Goal: Transaction & Acquisition: Purchase product/service

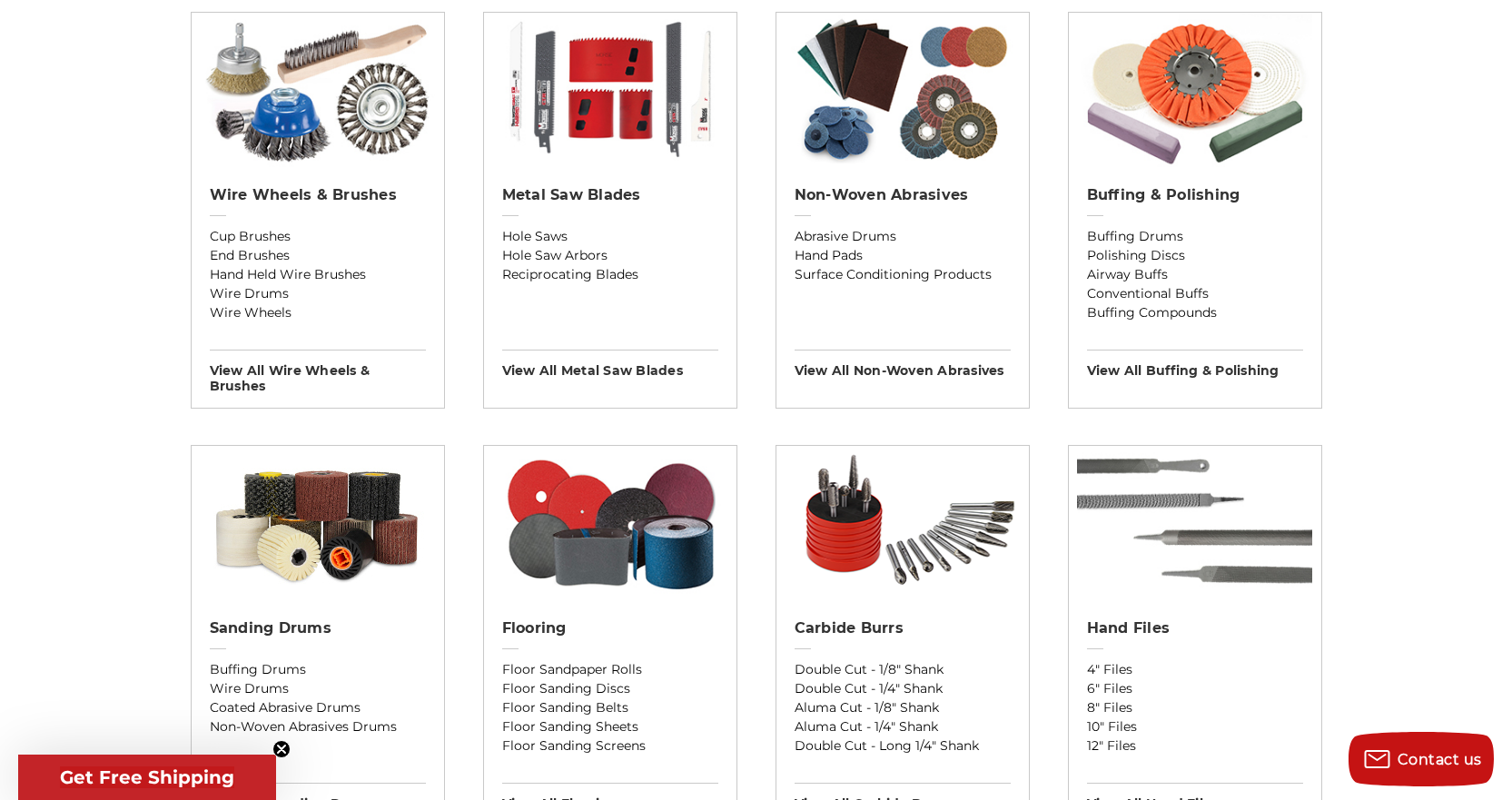
scroll to position [1180, 0]
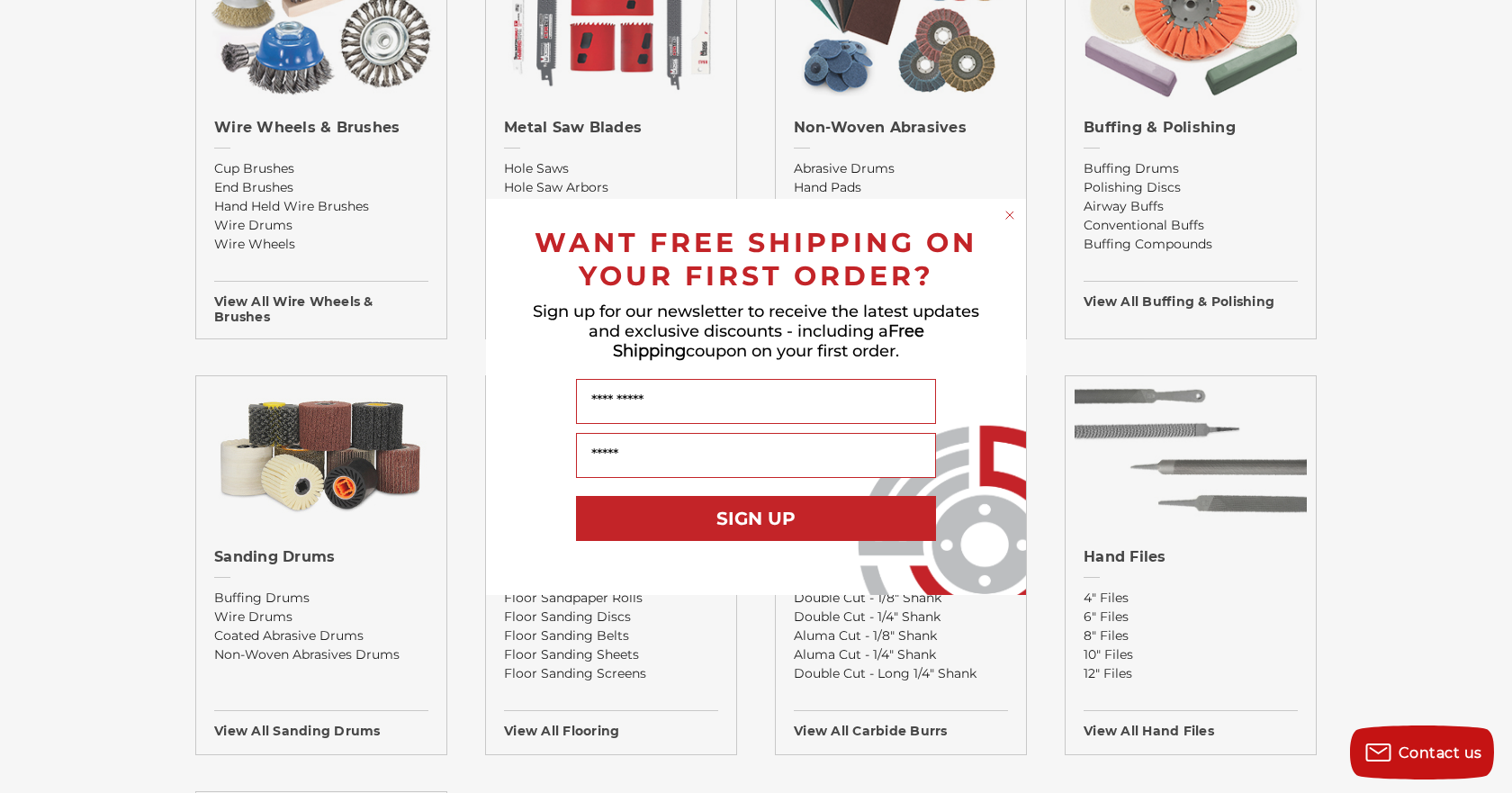
click at [1010, 216] on circle "Close dialog" at bounding box center [1010, 215] width 17 height 17
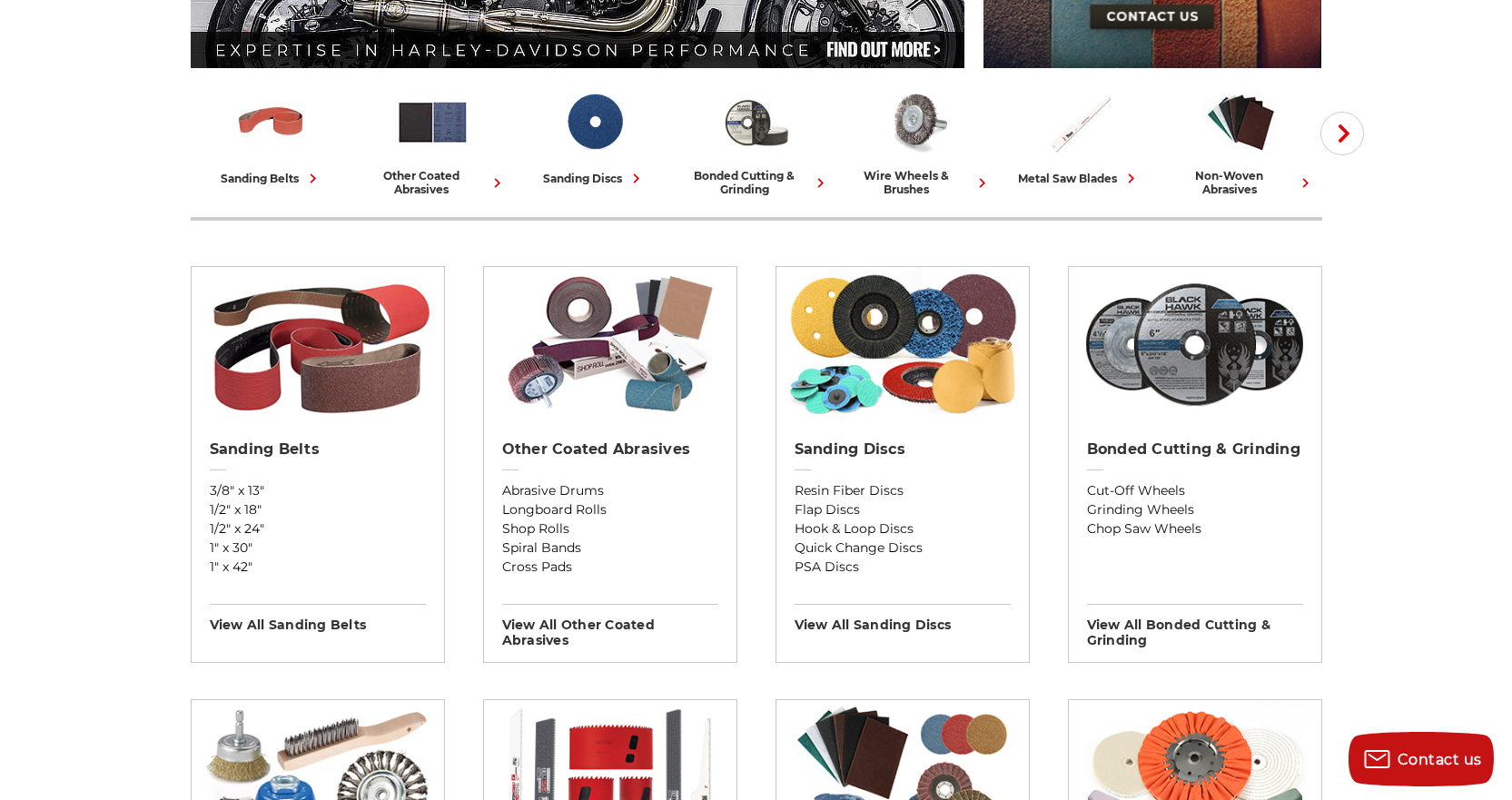
scroll to position [454, 0]
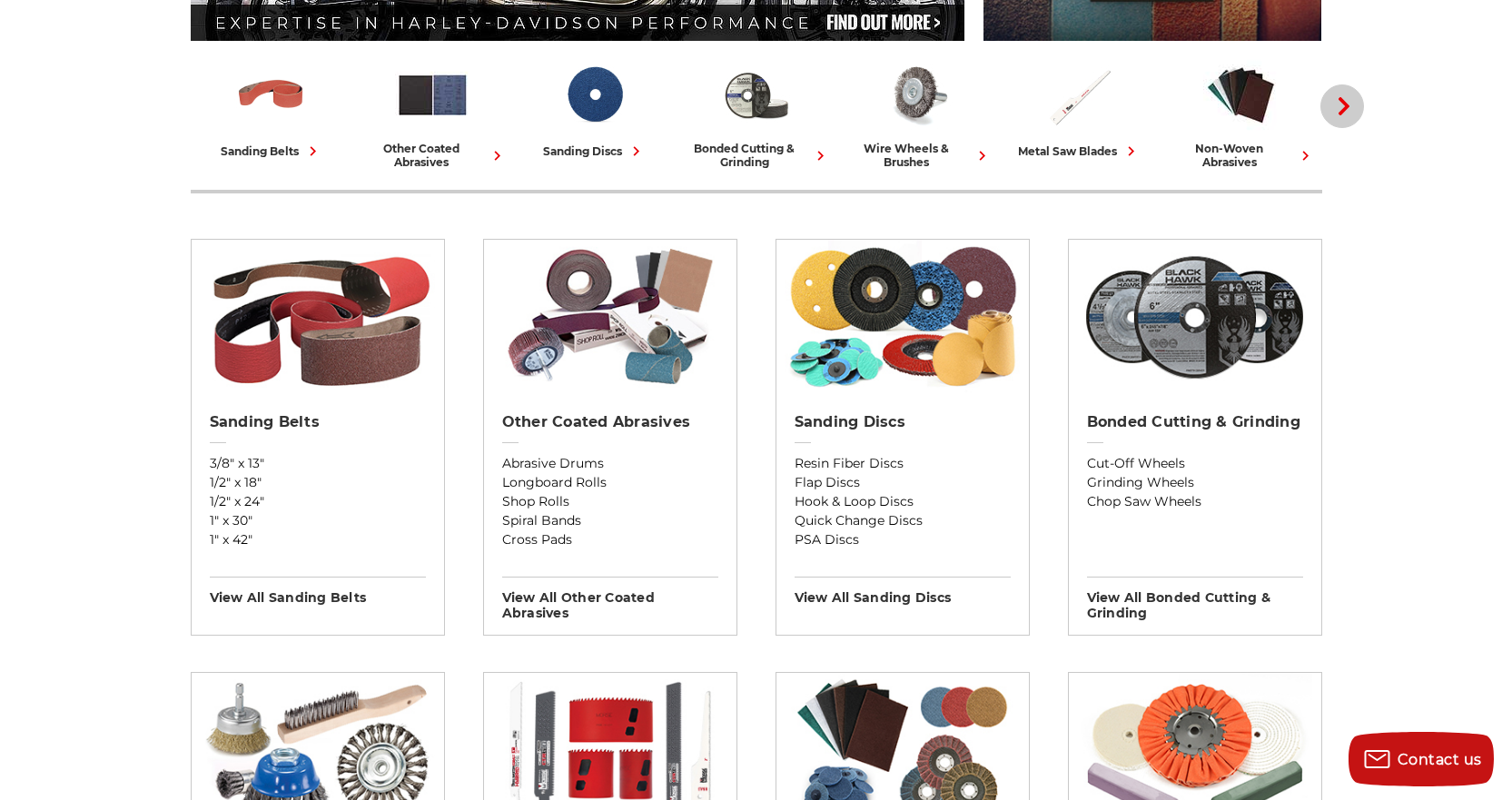
click at [1348, 110] on icon "button" at bounding box center [1343, 106] width 18 height 18
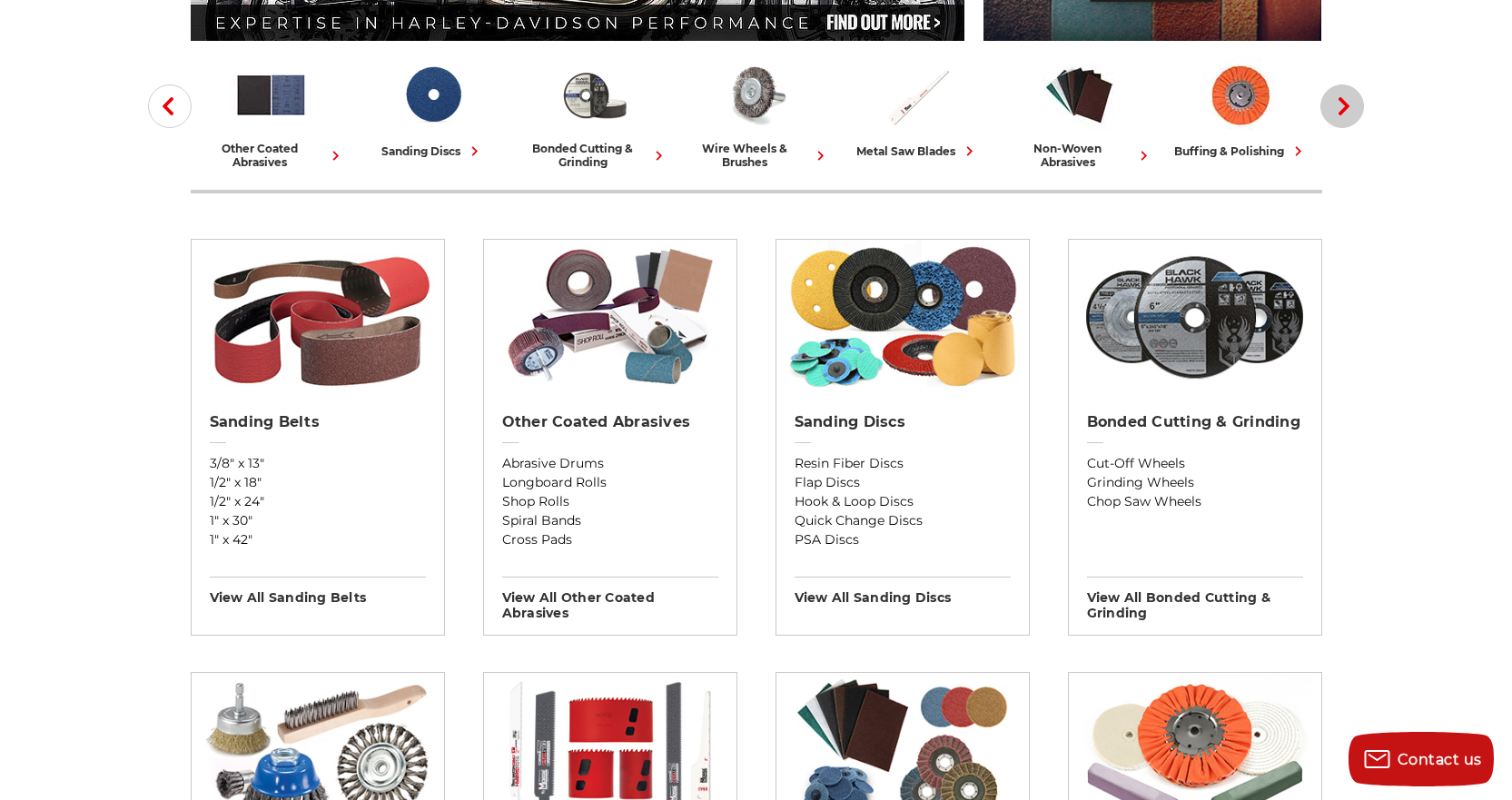
click at [1348, 110] on icon "button" at bounding box center [1343, 106] width 18 height 18
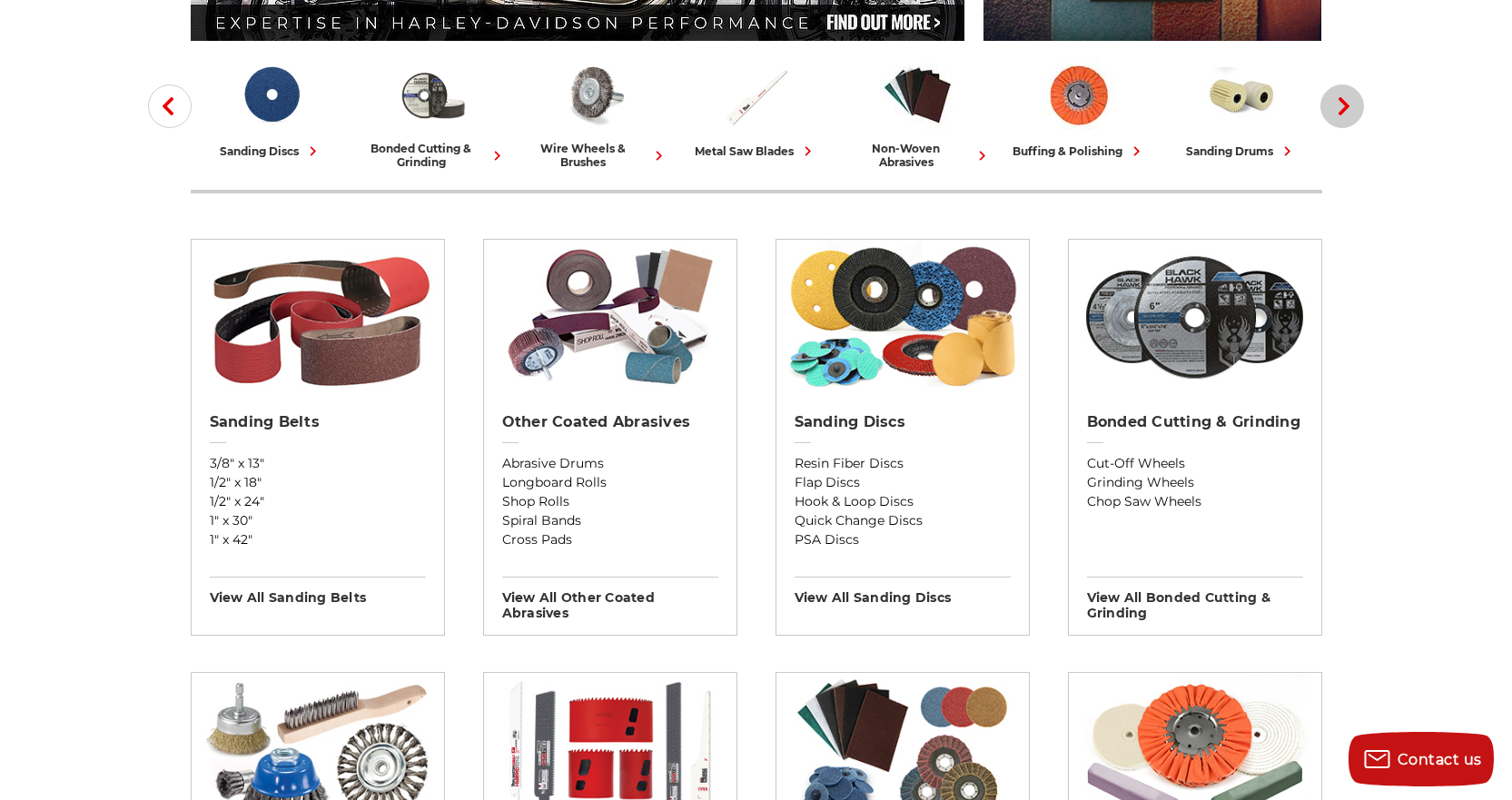
click at [1348, 110] on icon "button" at bounding box center [1343, 106] width 18 height 18
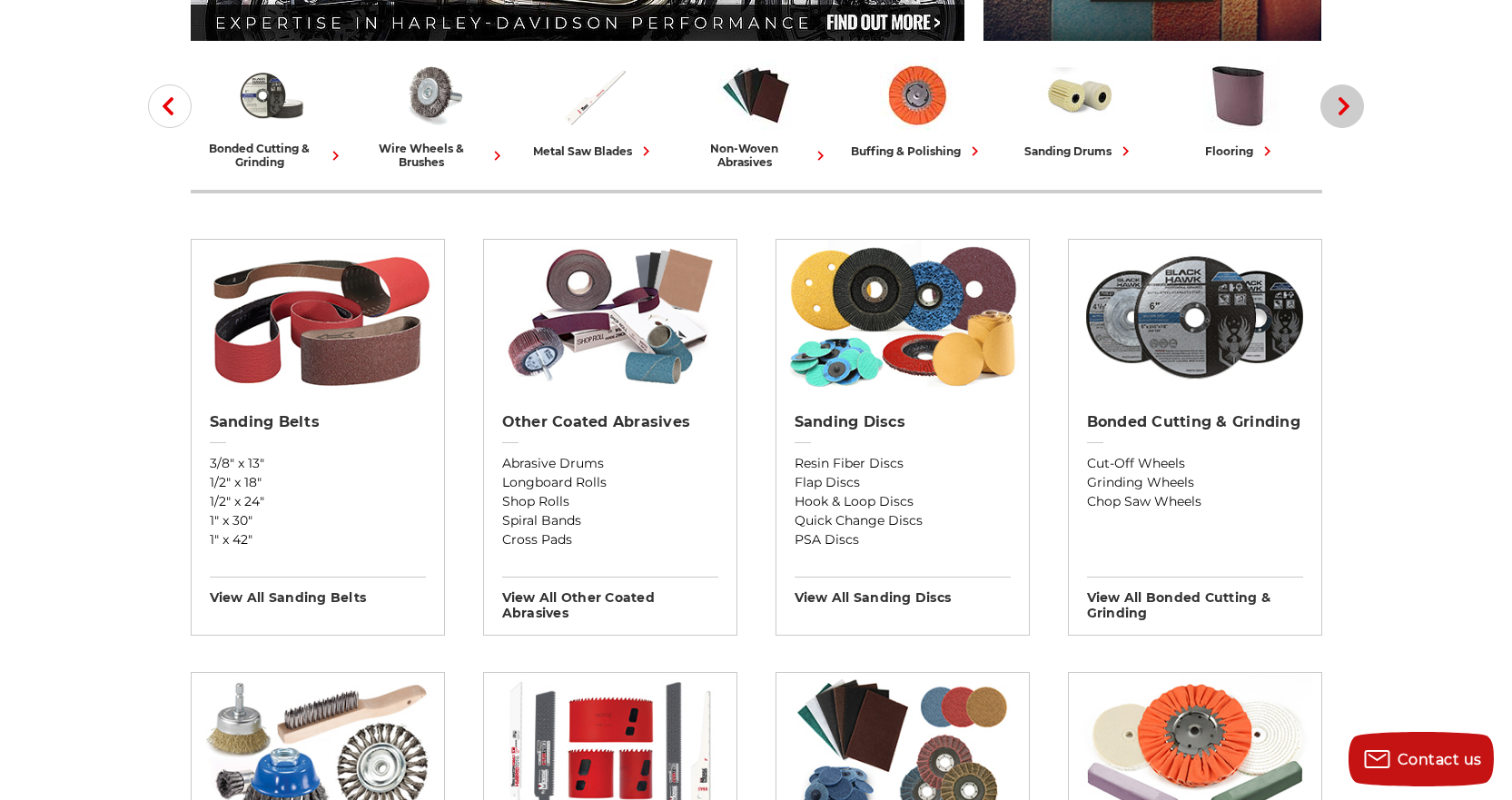
click at [1348, 110] on icon "button" at bounding box center [1343, 106] width 18 height 18
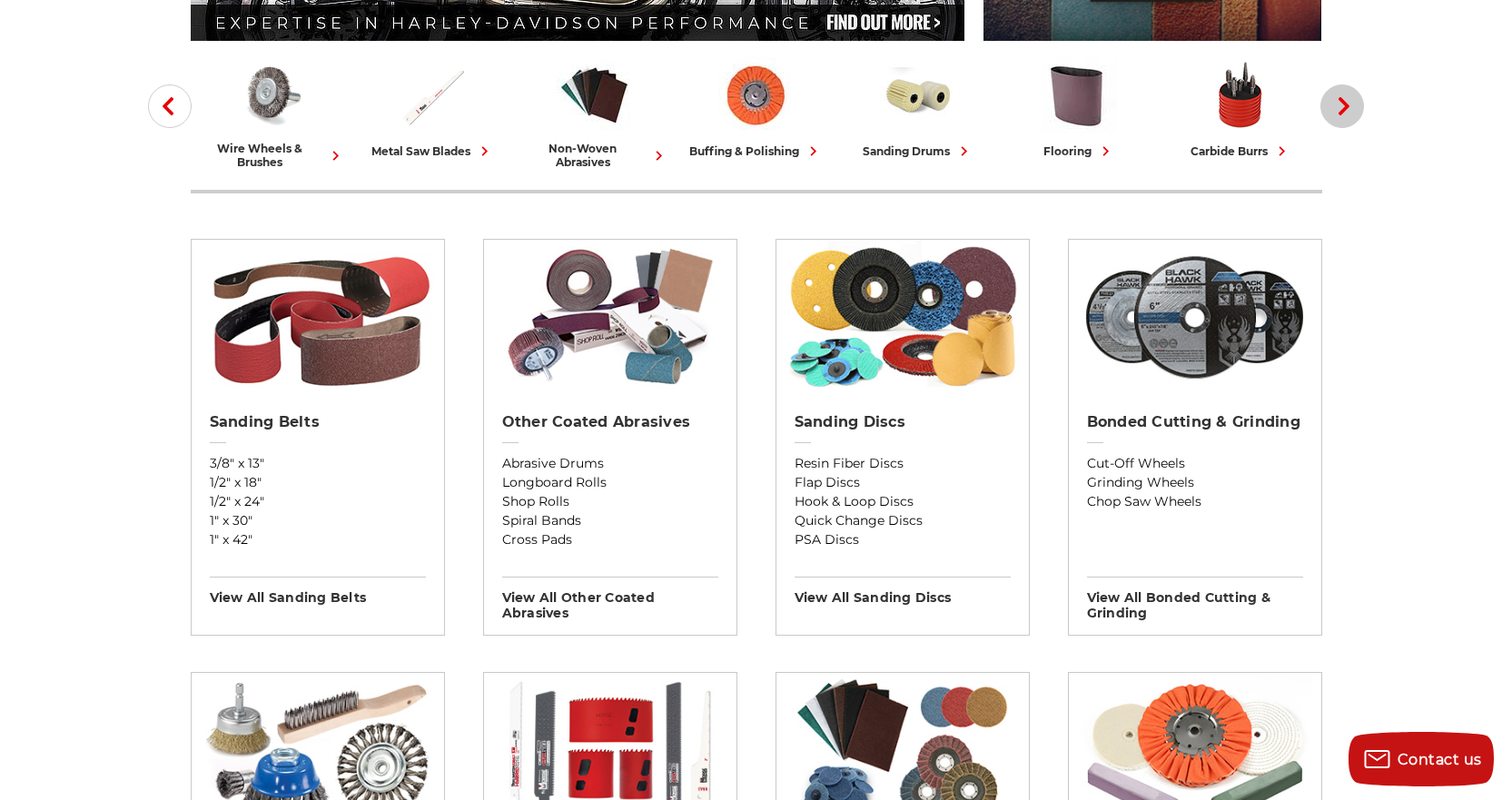
click at [1348, 110] on icon "button" at bounding box center [1343, 106] width 18 height 18
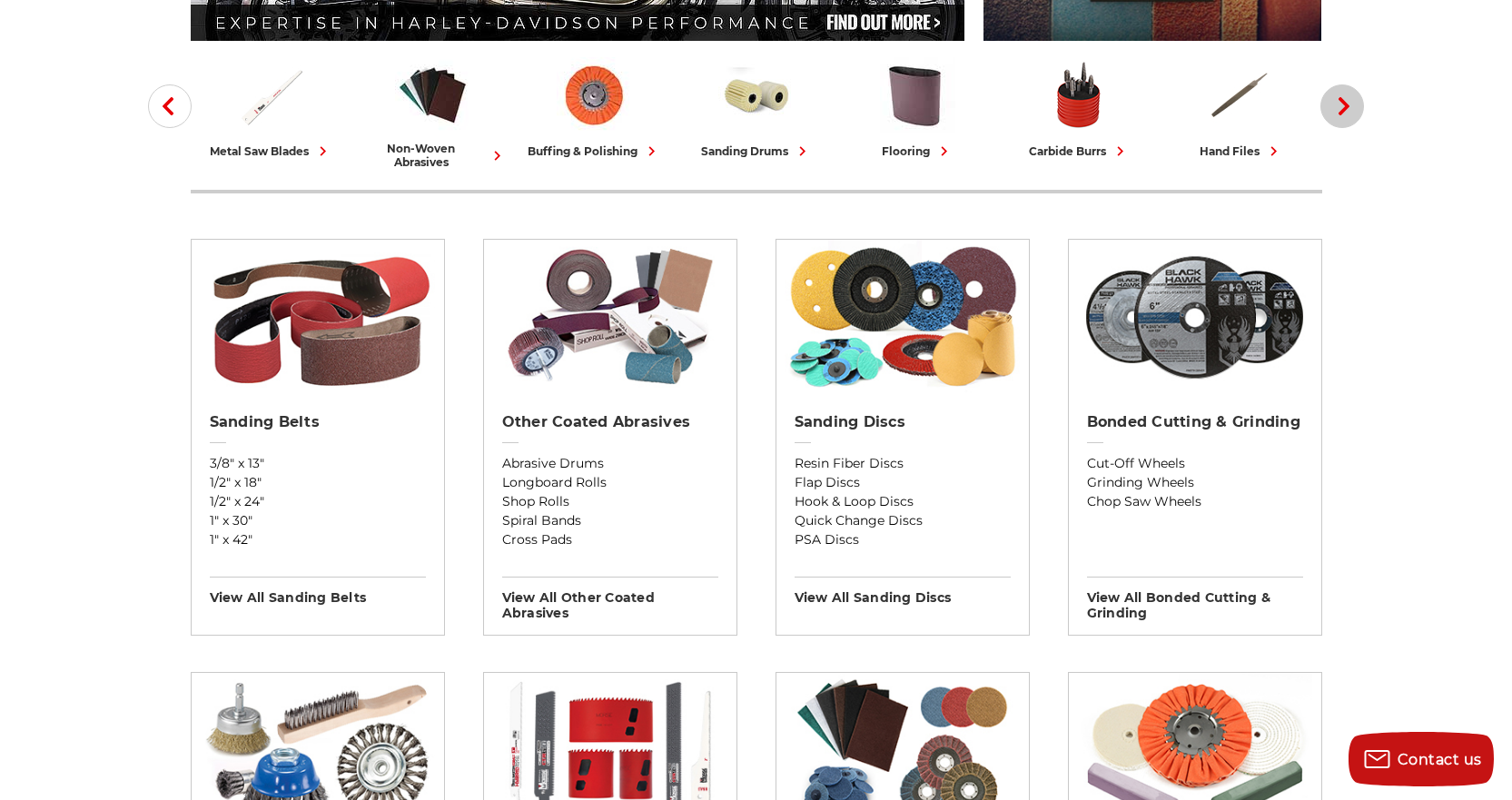
click at [1348, 110] on icon "button" at bounding box center [1343, 106] width 18 height 18
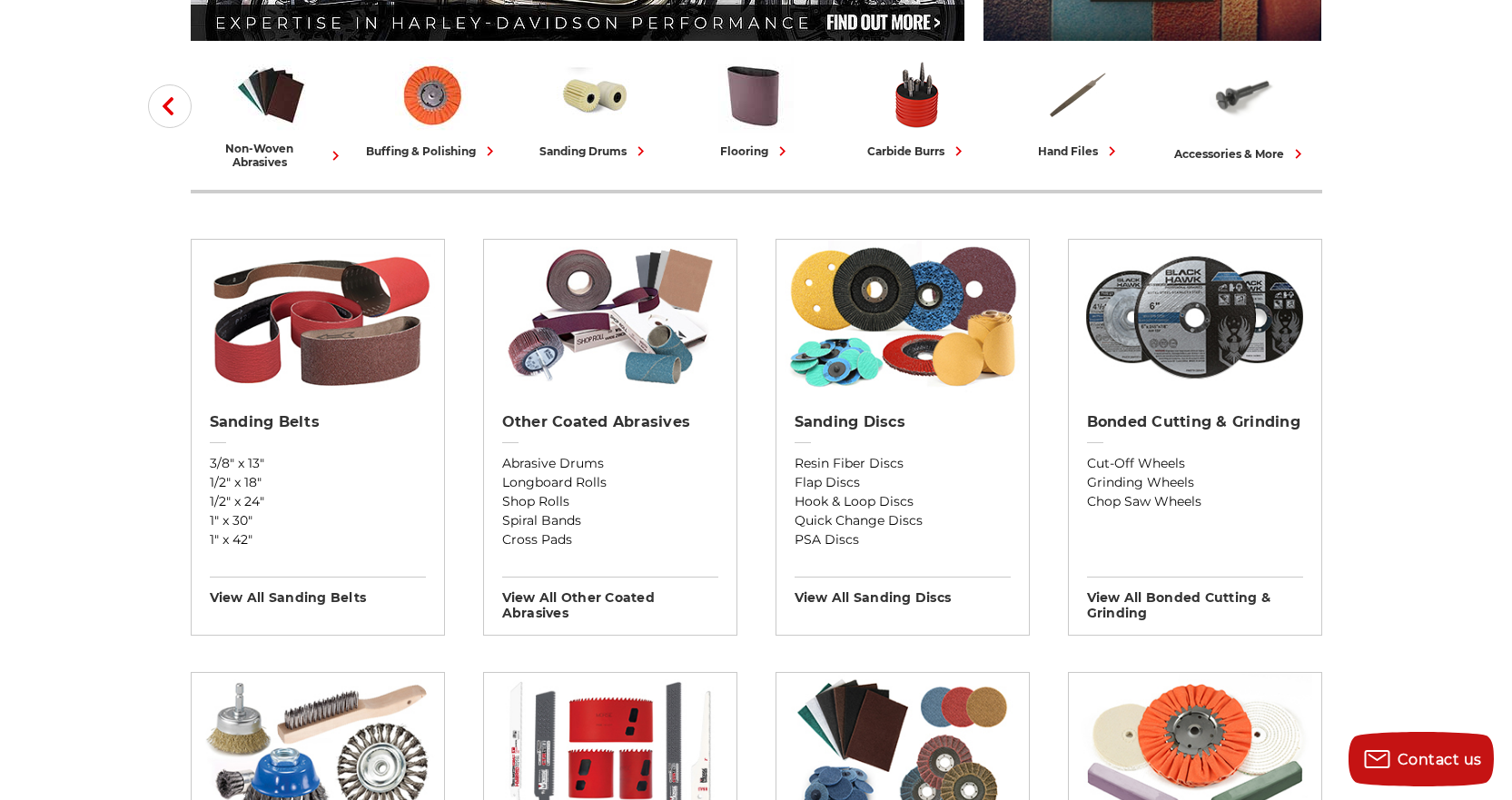
click at [173, 104] on icon "button" at bounding box center [168, 106] width 18 height 18
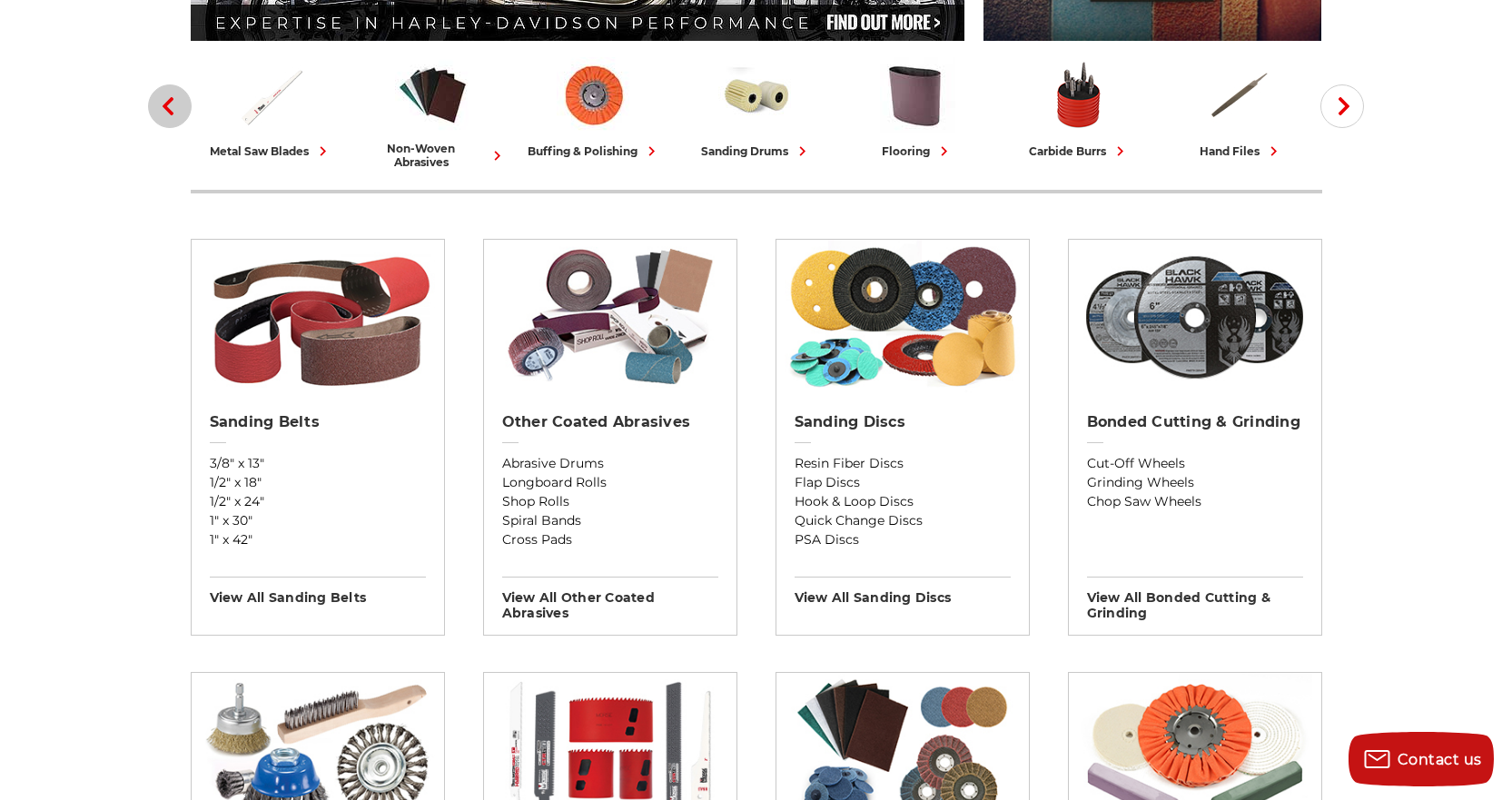
click at [173, 104] on icon "button" at bounding box center [168, 106] width 18 height 18
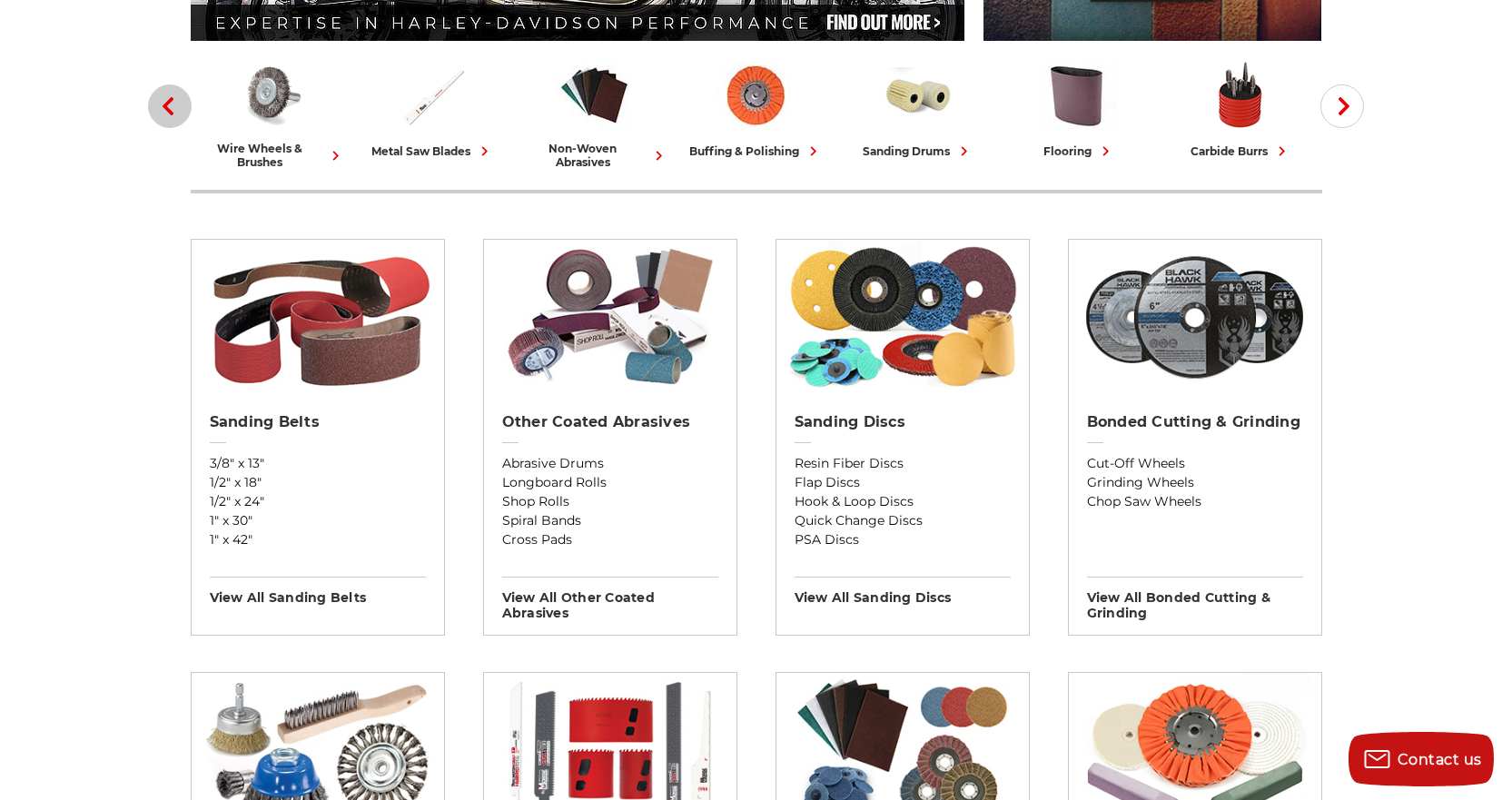
click at [173, 104] on icon "button" at bounding box center [168, 106] width 18 height 18
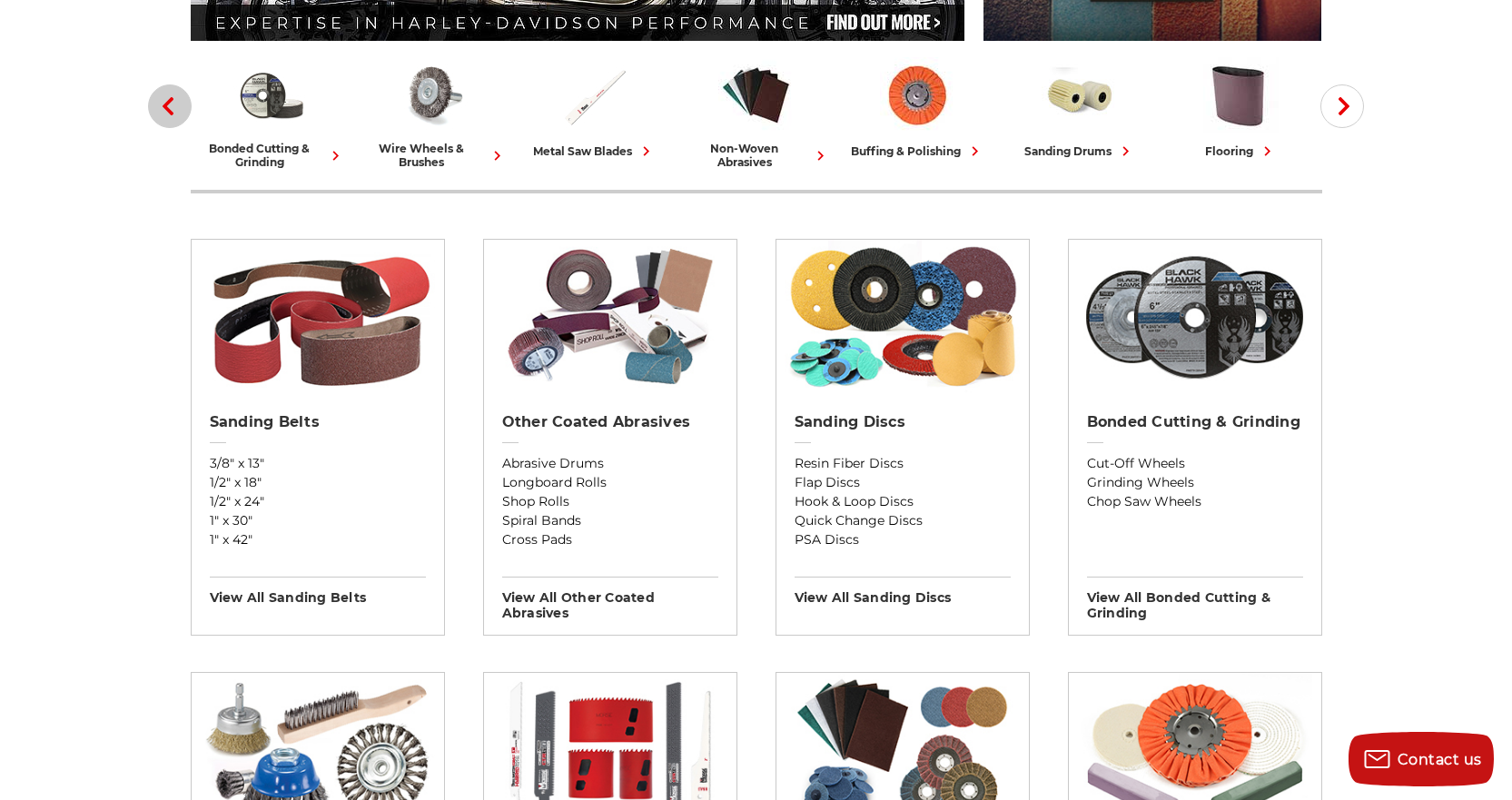
click at [173, 104] on icon "button" at bounding box center [168, 106] width 18 height 18
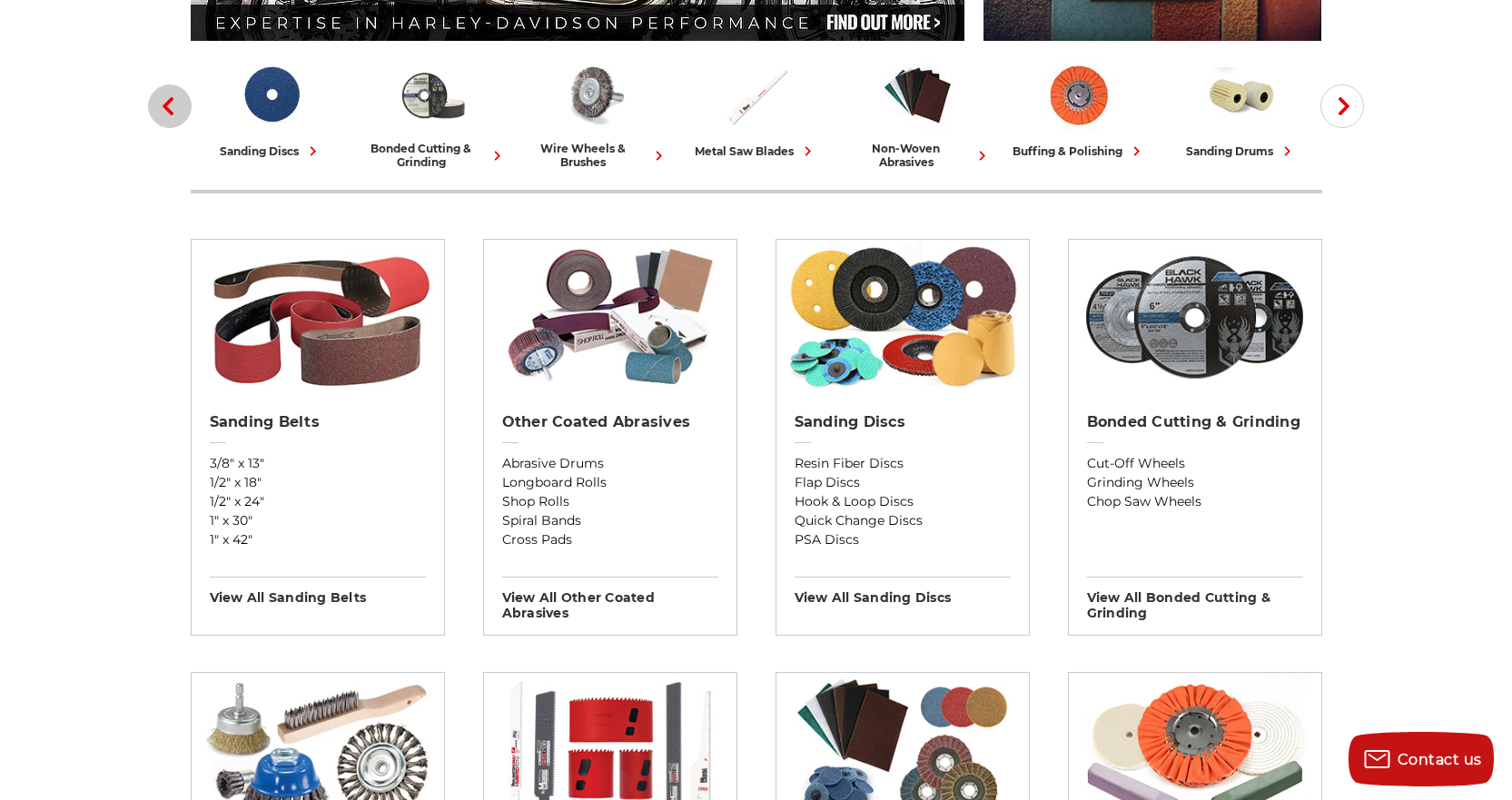
click at [173, 104] on icon "button" at bounding box center [168, 106] width 18 height 18
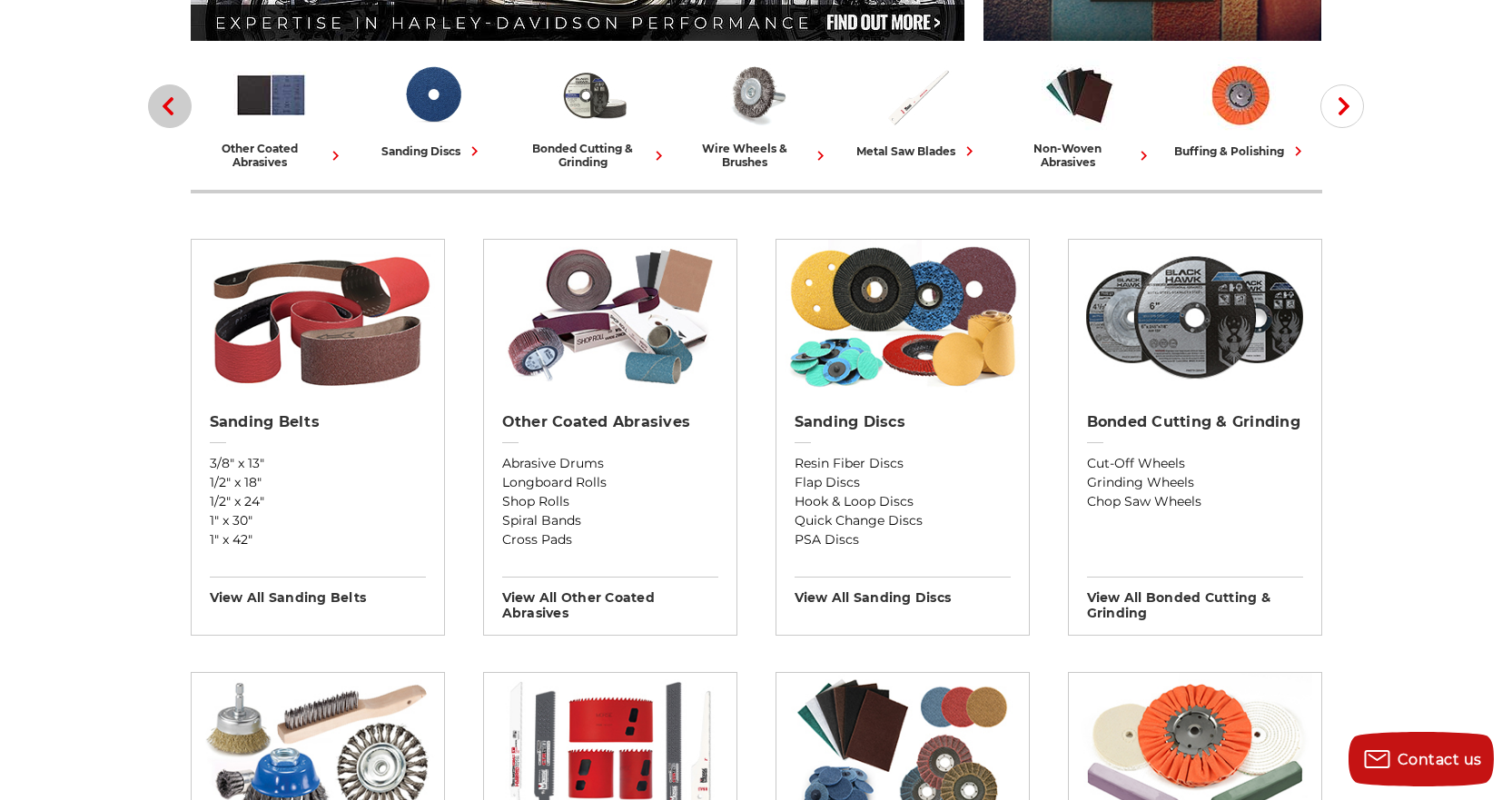
click at [173, 104] on icon "button" at bounding box center [168, 106] width 18 height 18
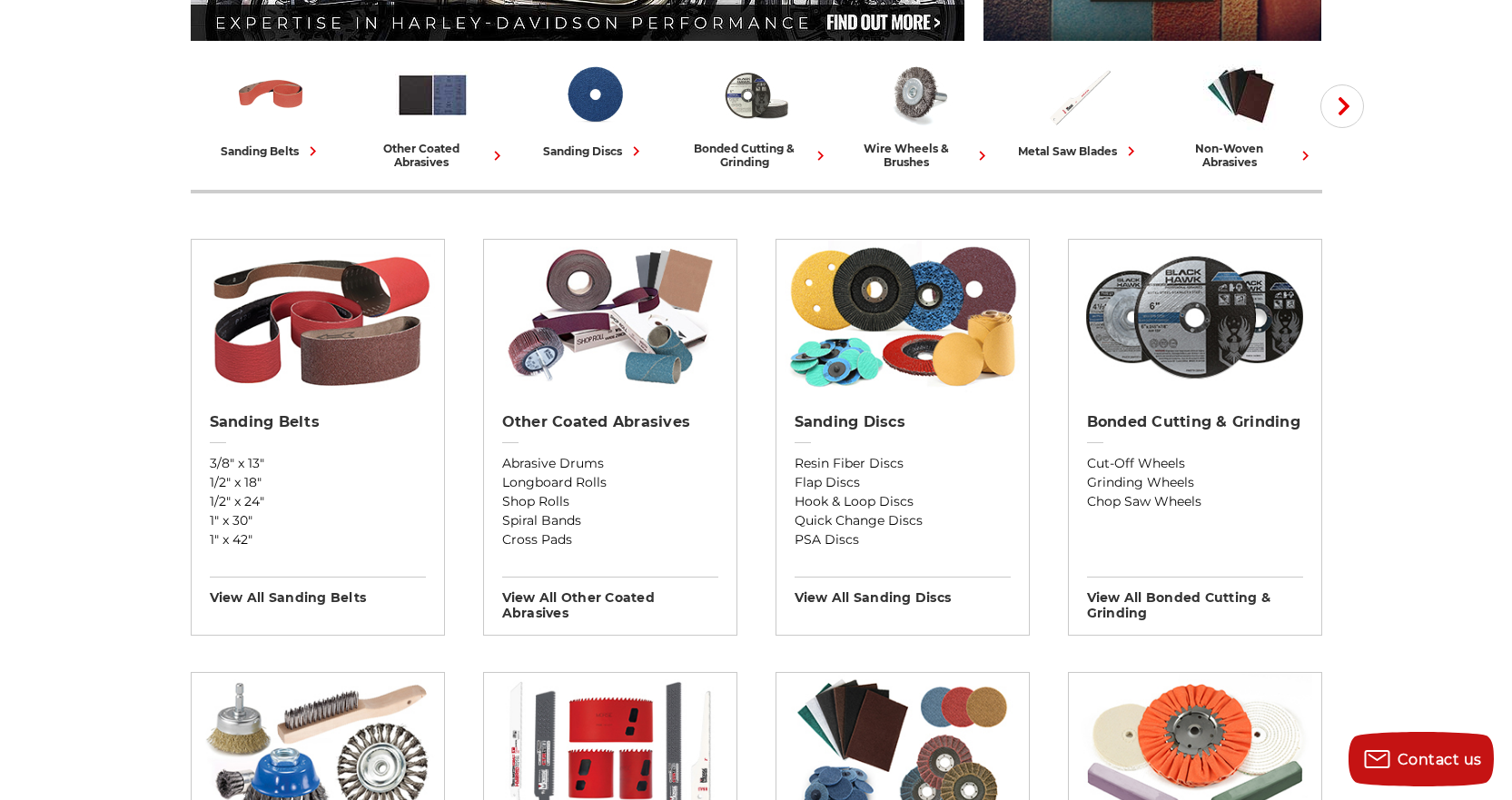
click at [448, 150] on div "other coated abrasives" at bounding box center [433, 155] width 147 height 27
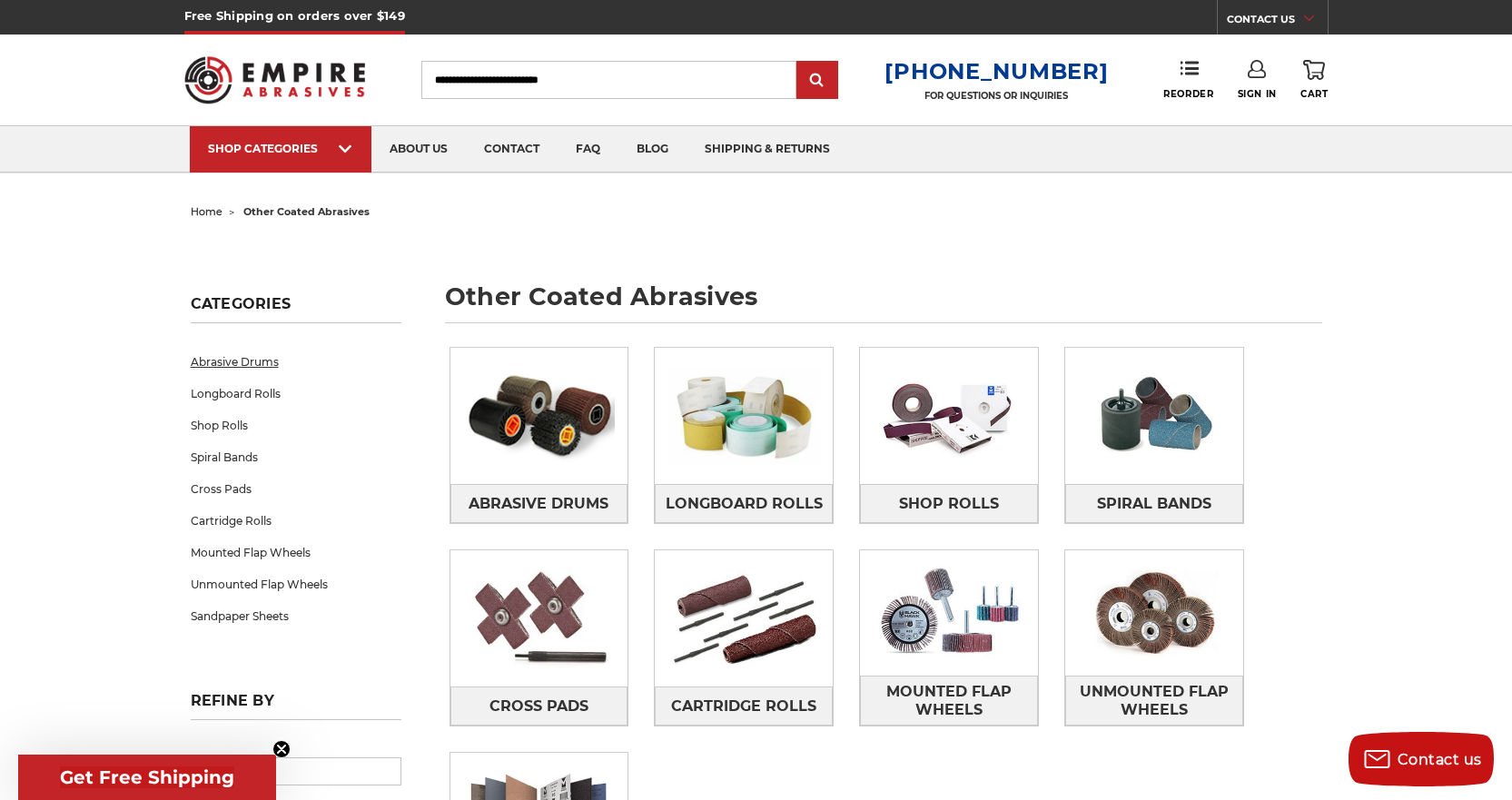
click at [248, 362] on link "Abrasive Drums" at bounding box center [296, 362] width 211 height 32
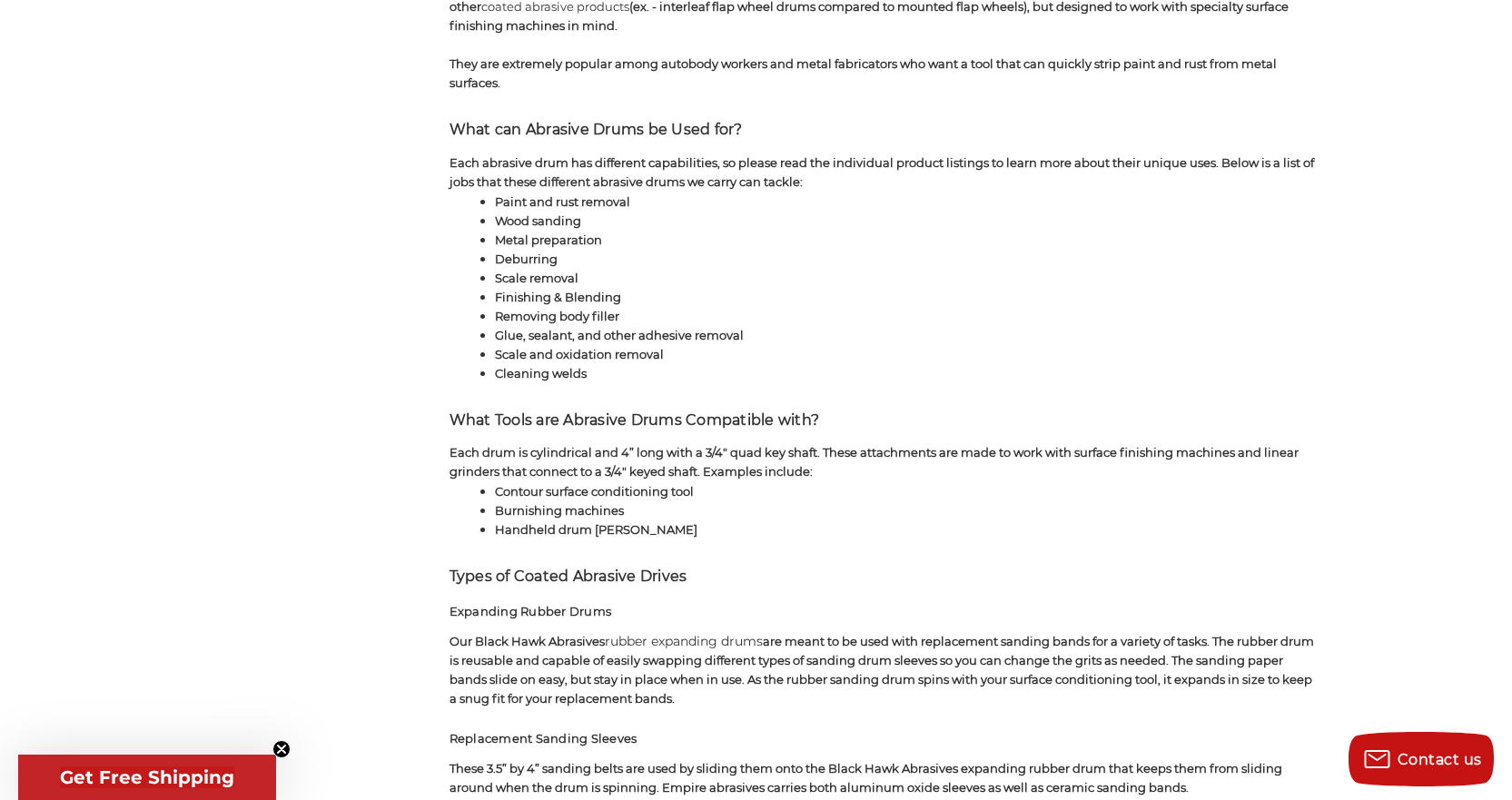
scroll to position [1362, 0]
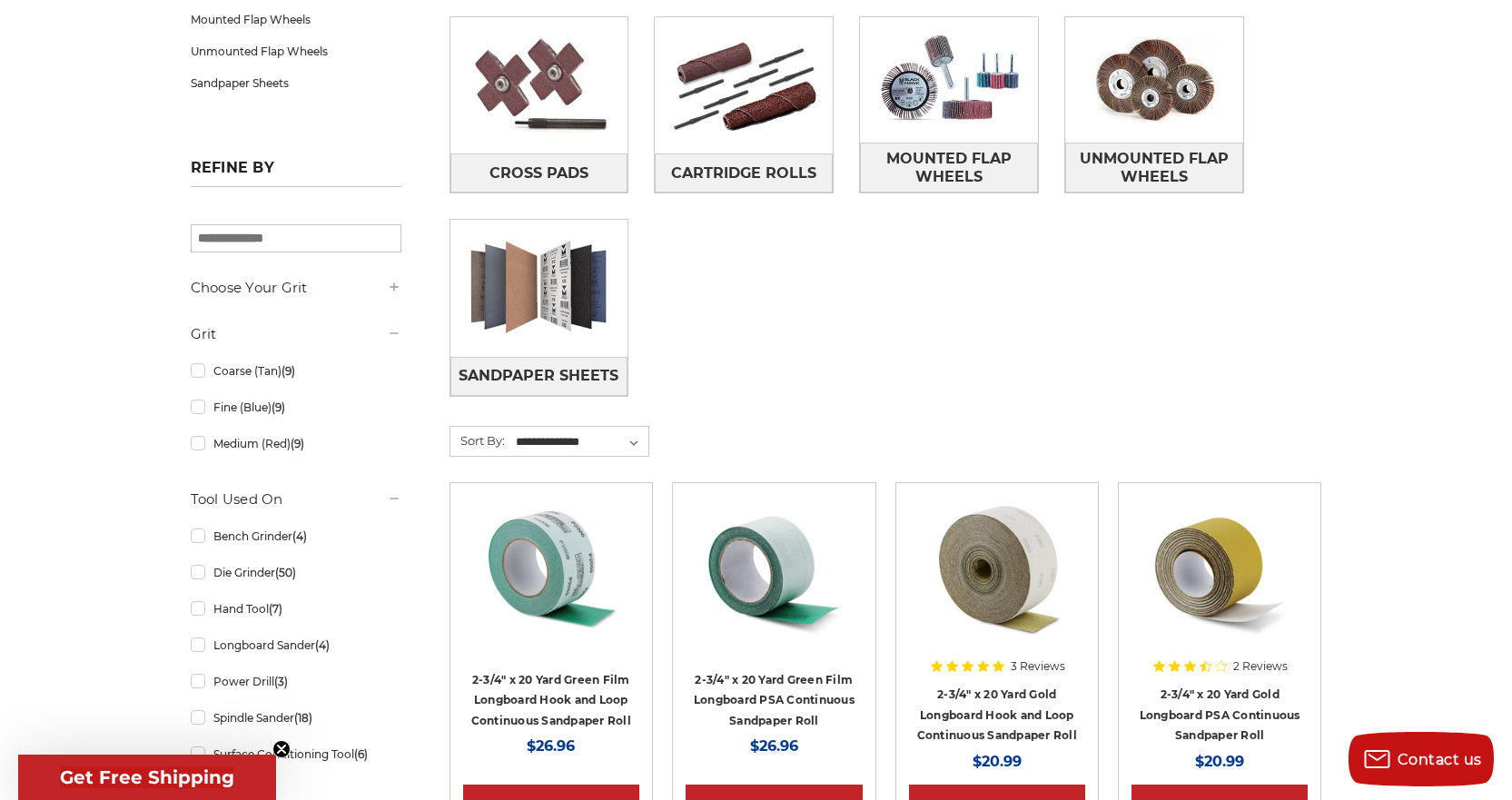
scroll to position [545, 0]
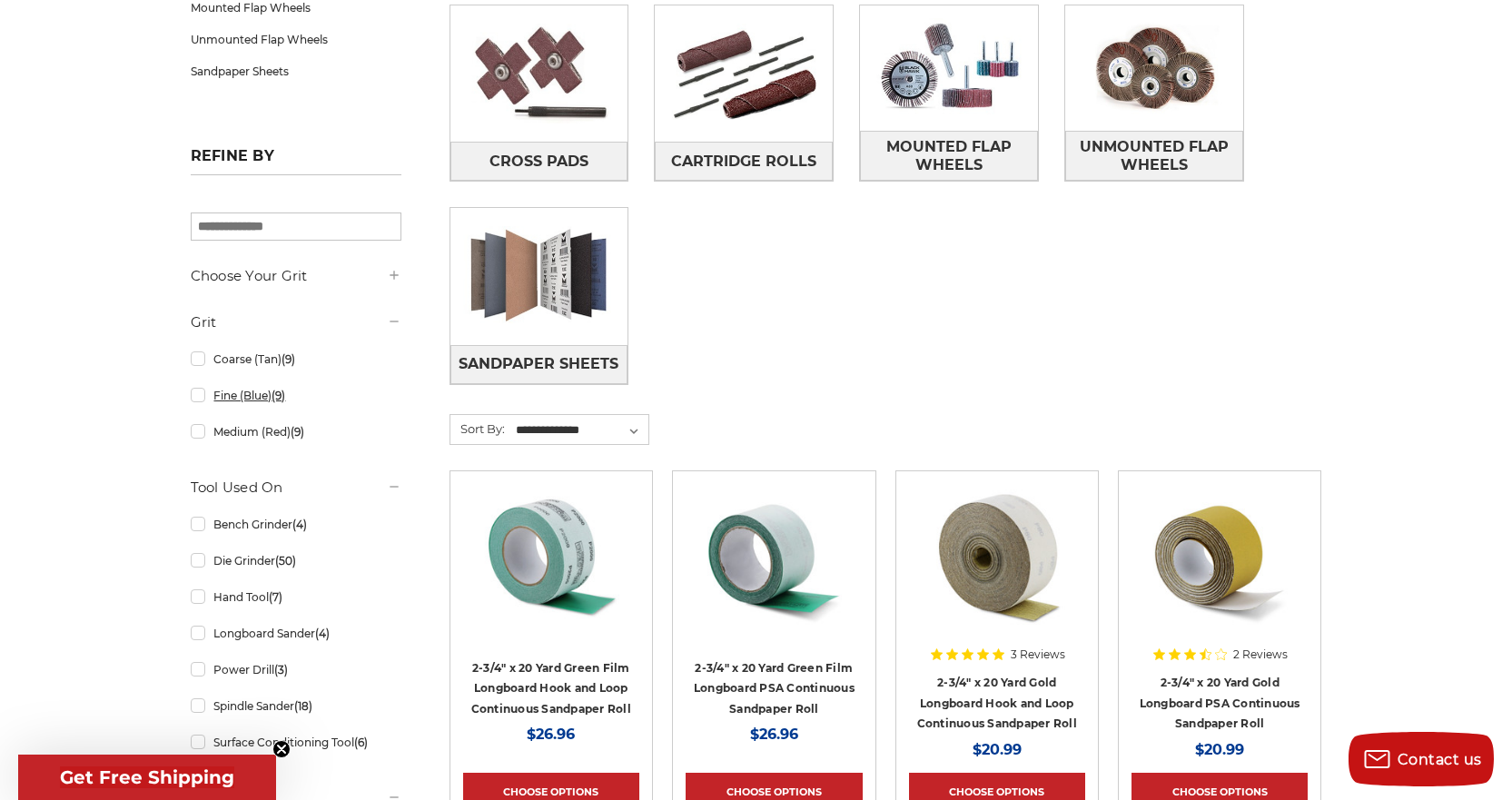
click at [226, 399] on link "Fine (Blue) (9)" at bounding box center [296, 396] width 211 height 32
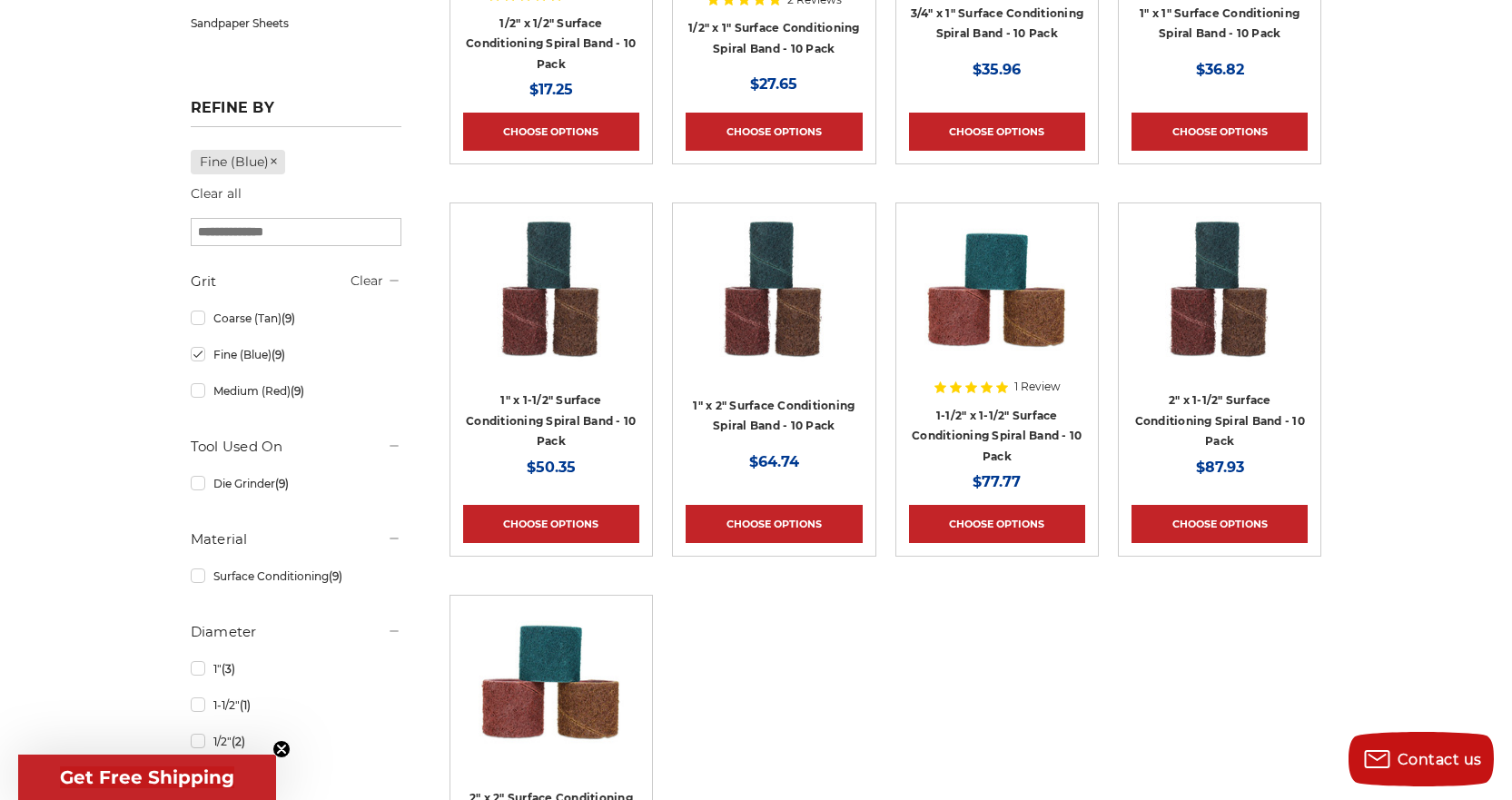
scroll to position [545, 0]
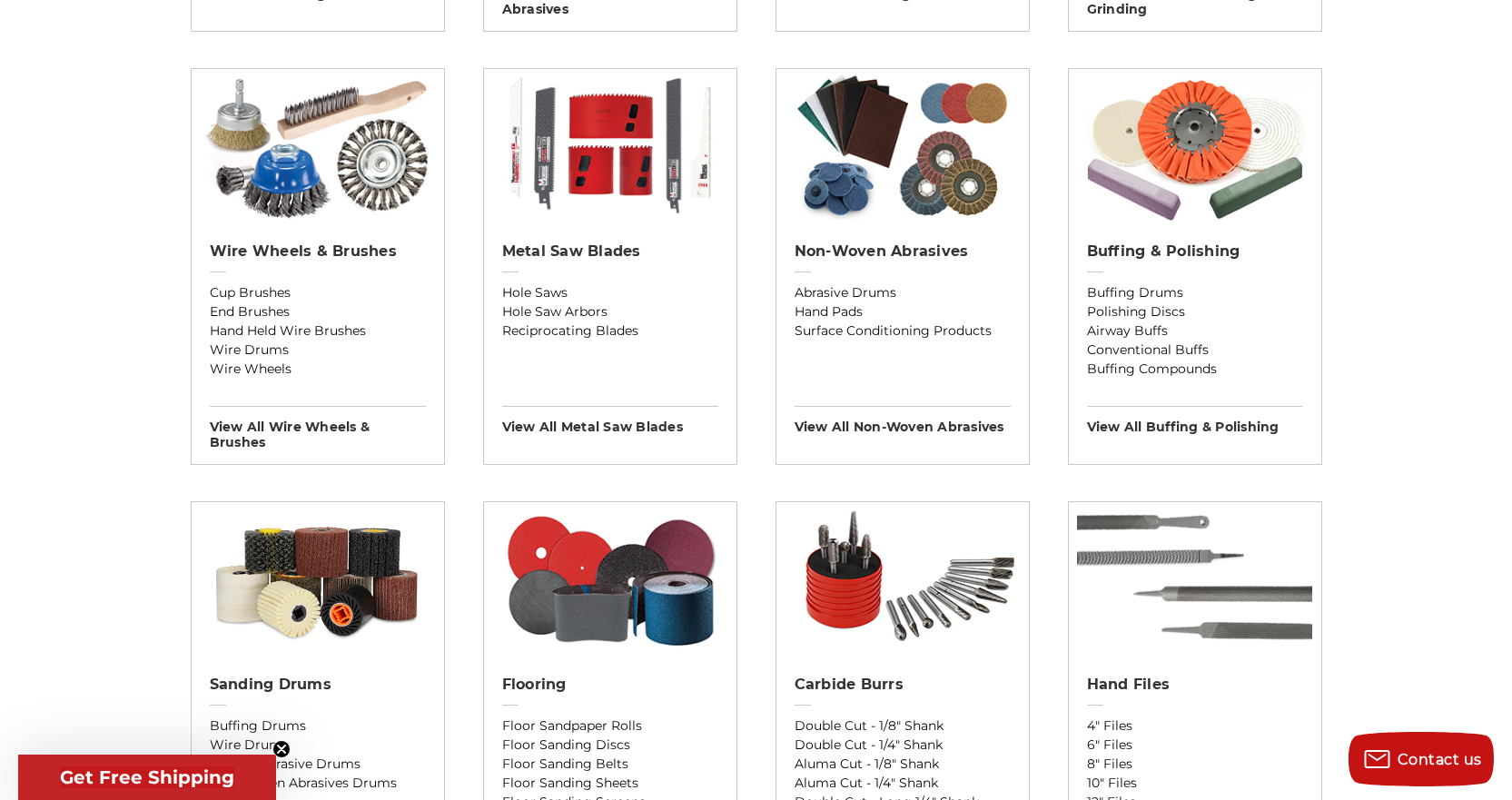
scroll to position [1180, 0]
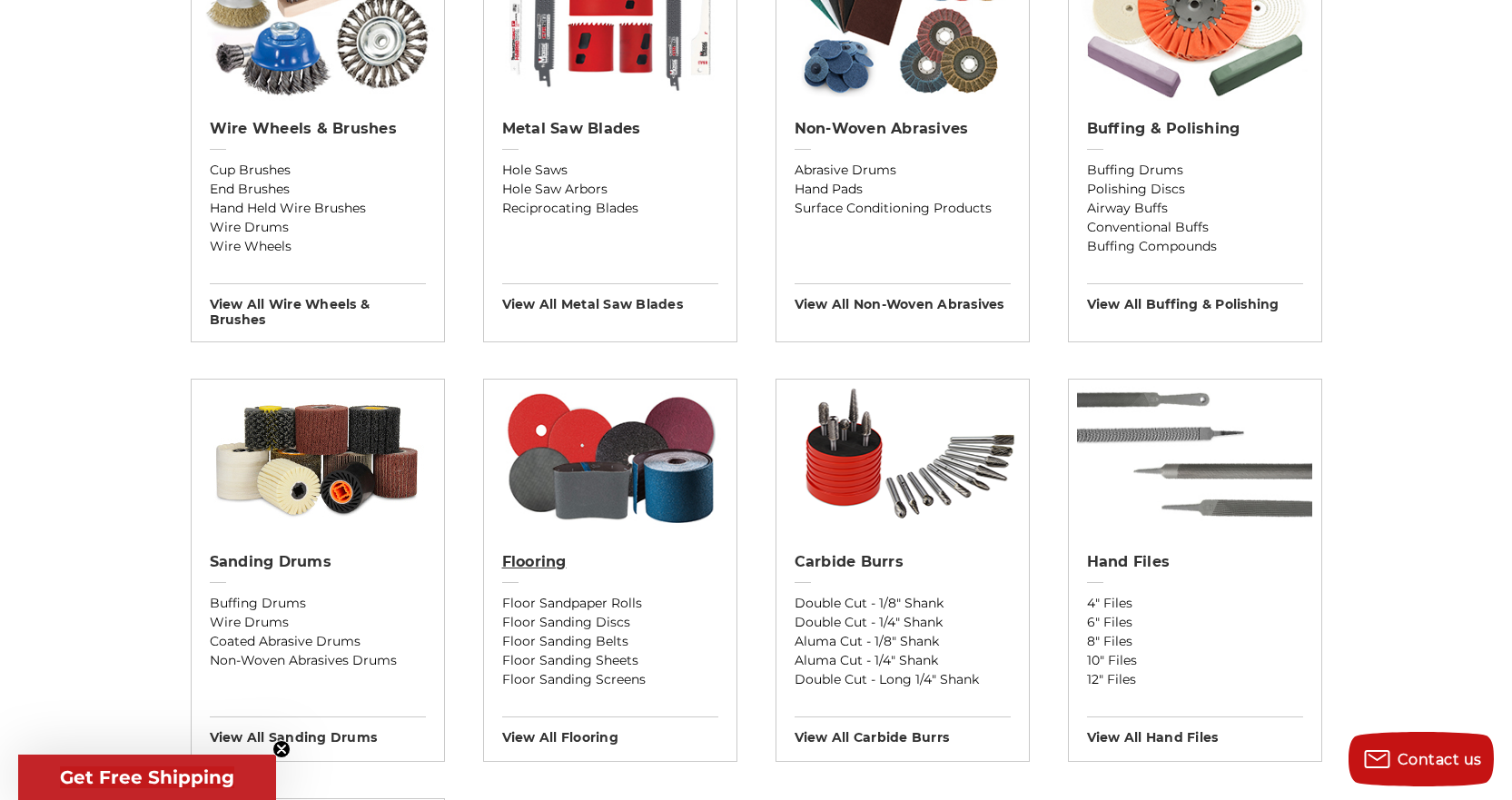
click at [554, 562] on h2 "Flooring" at bounding box center [610, 562] width 216 height 18
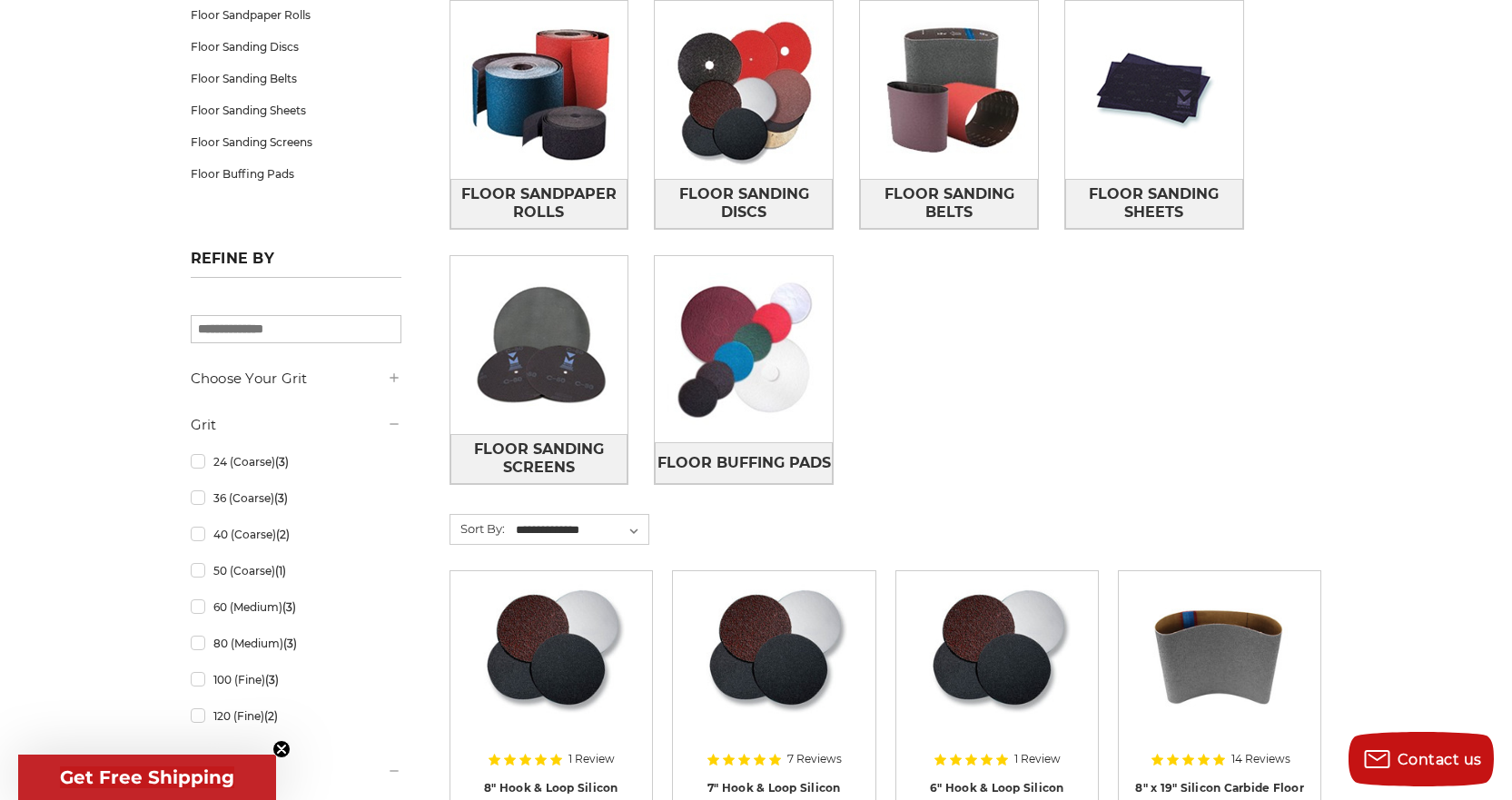
scroll to position [545, 0]
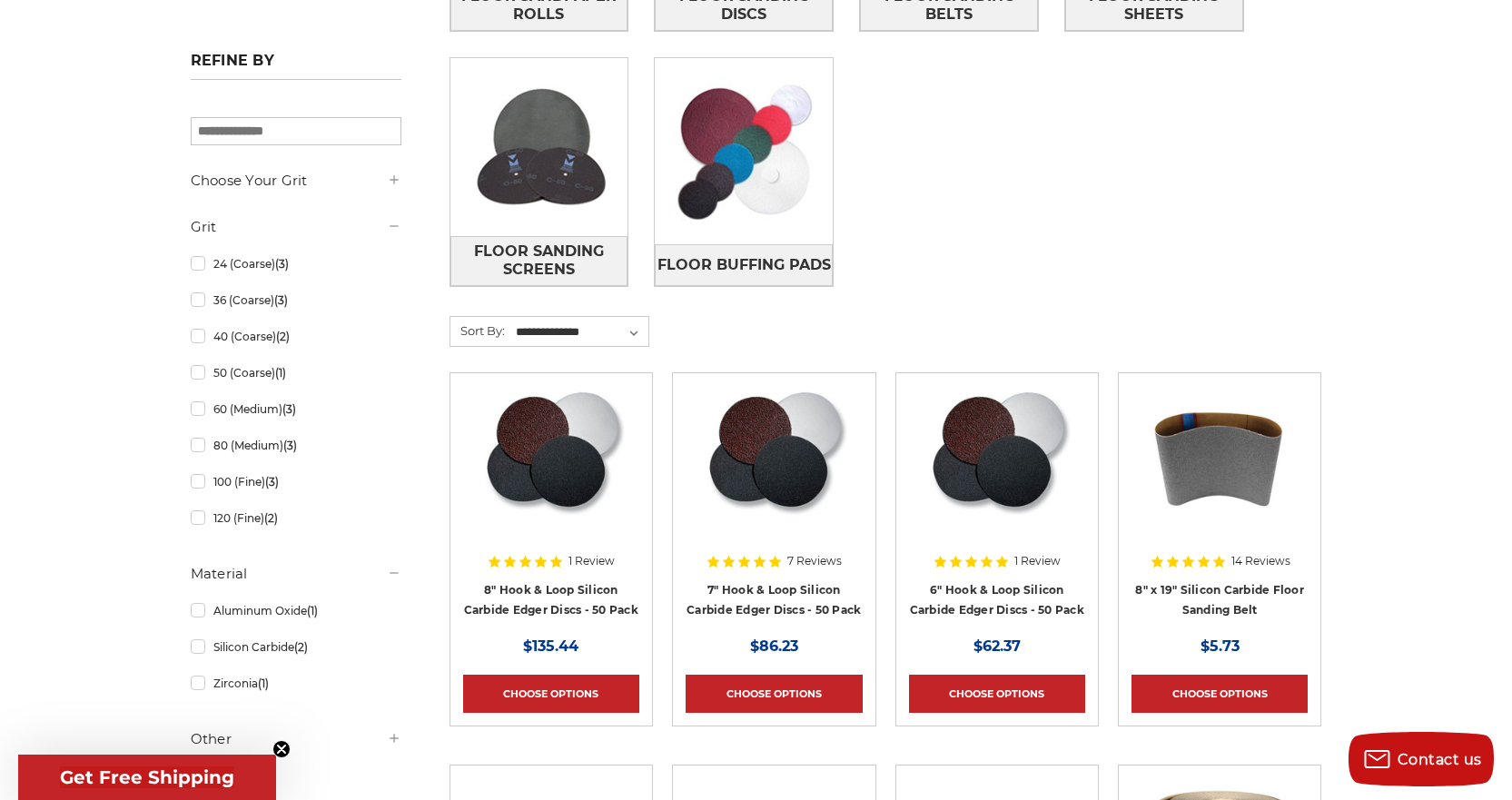
click at [567, 464] on img at bounding box center [551, 458] width 147 height 145
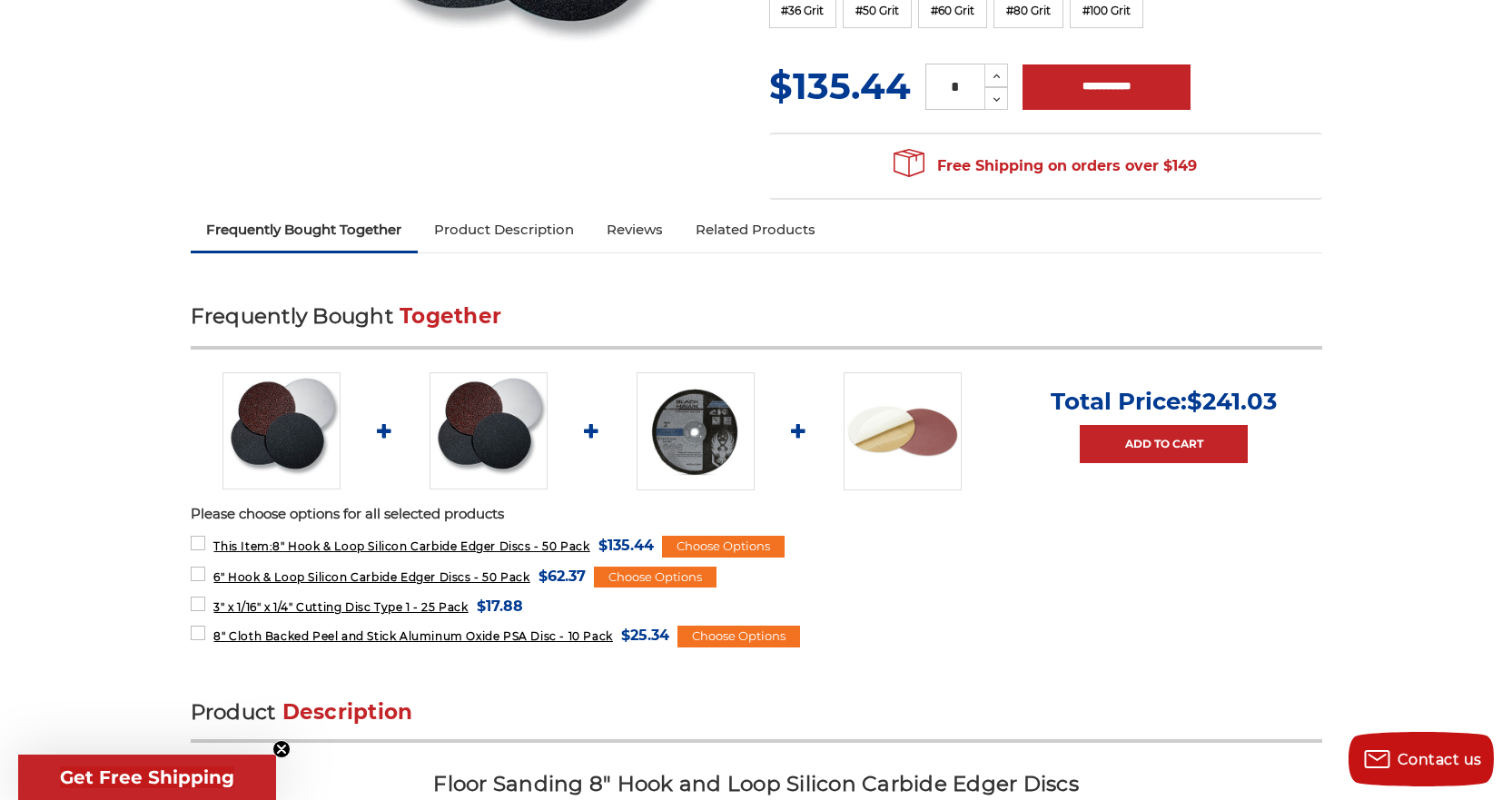
scroll to position [635, 0]
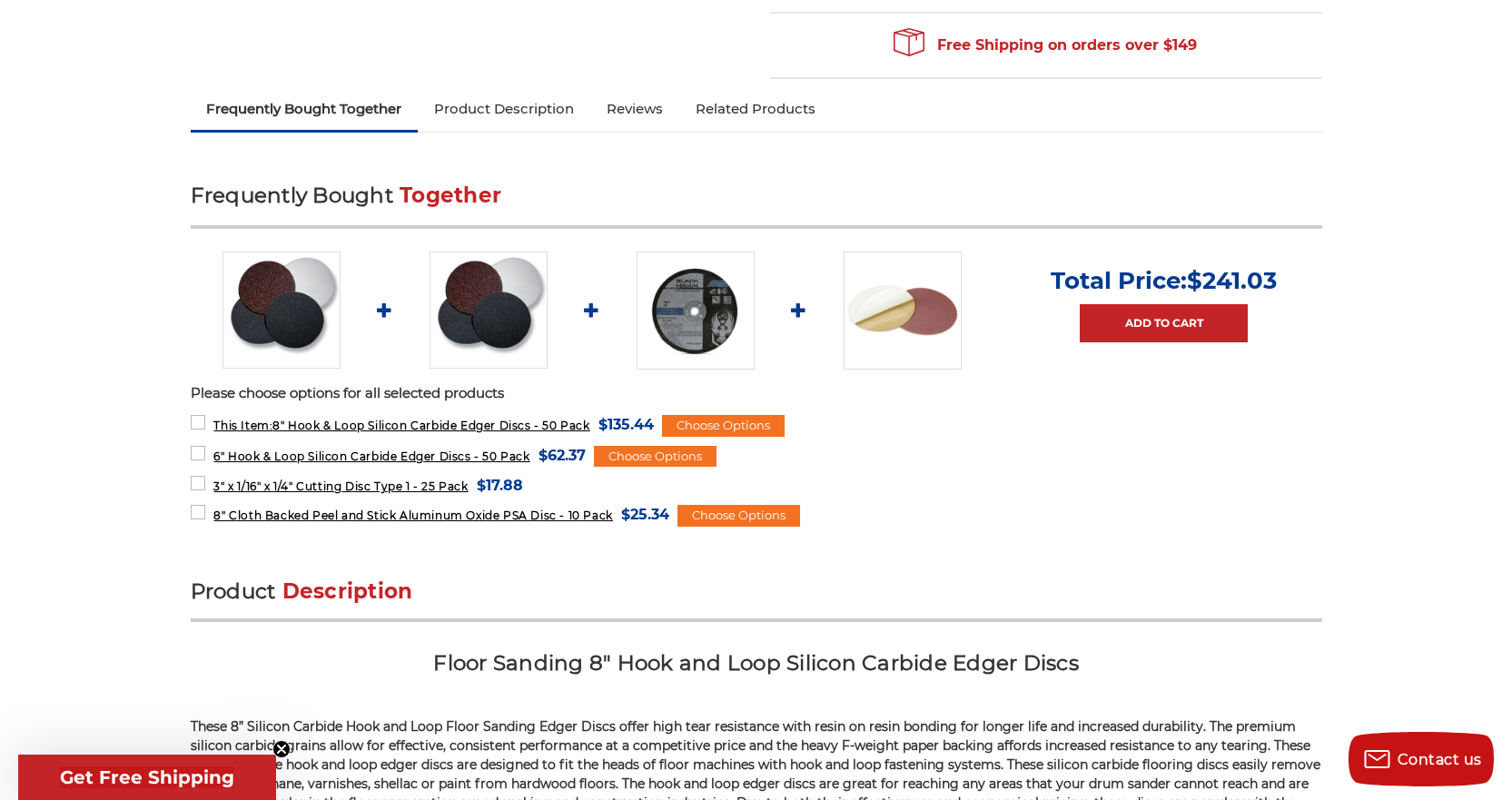
click at [921, 314] on img at bounding box center [902, 310] width 118 height 118
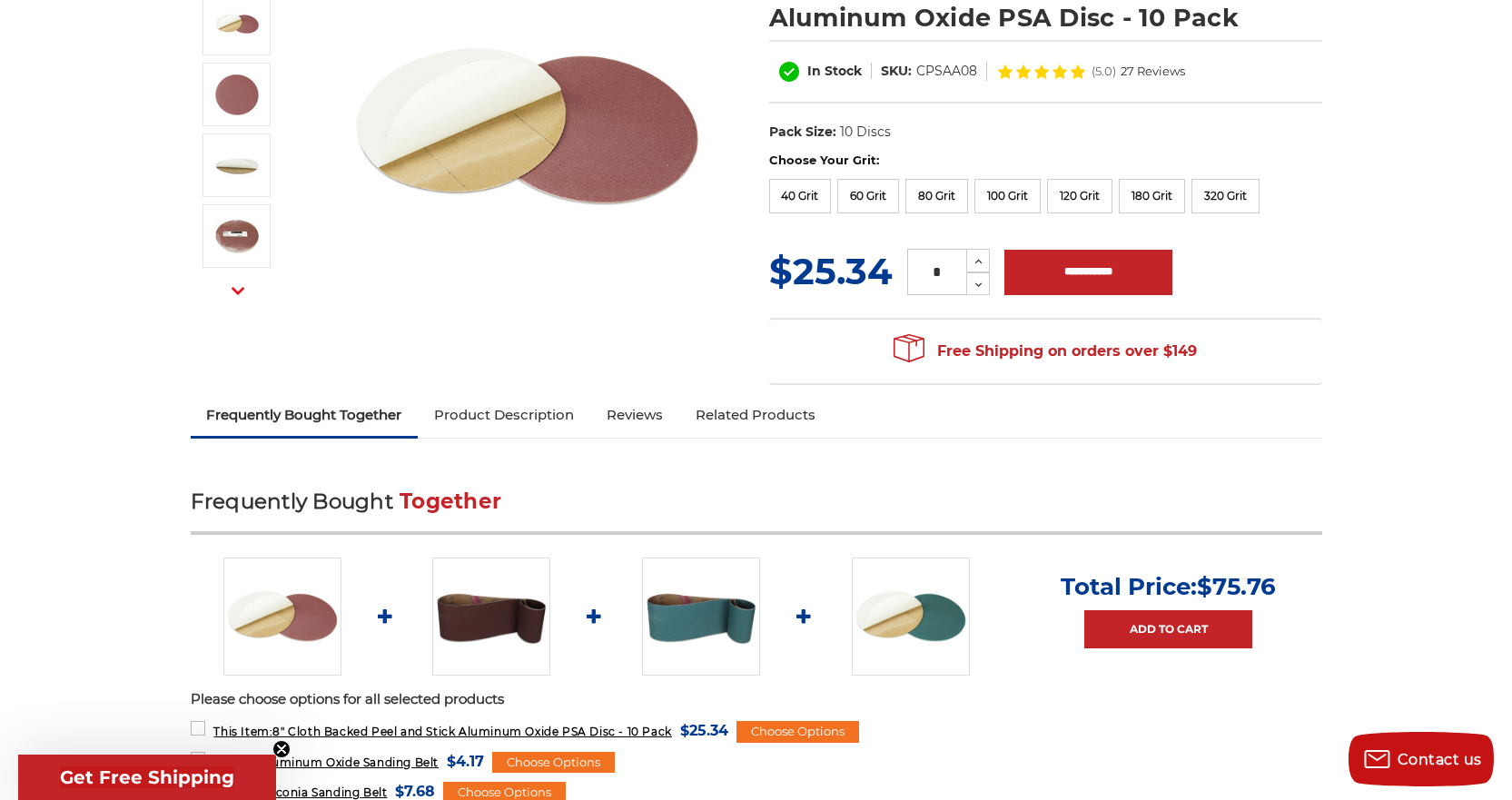
scroll to position [363, 0]
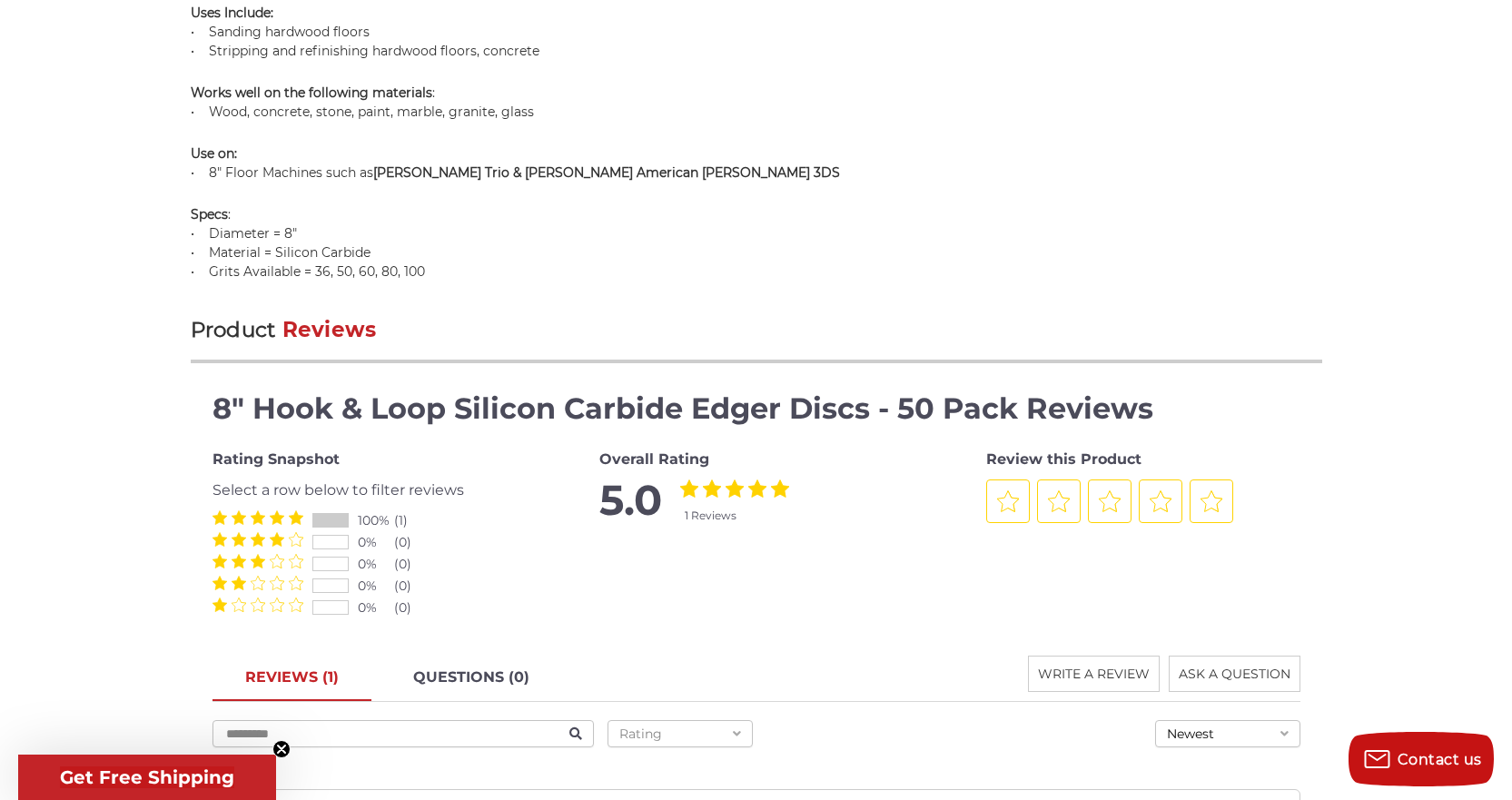
scroll to position [1624, 0]
